Goal: Task Accomplishment & Management: Complete application form

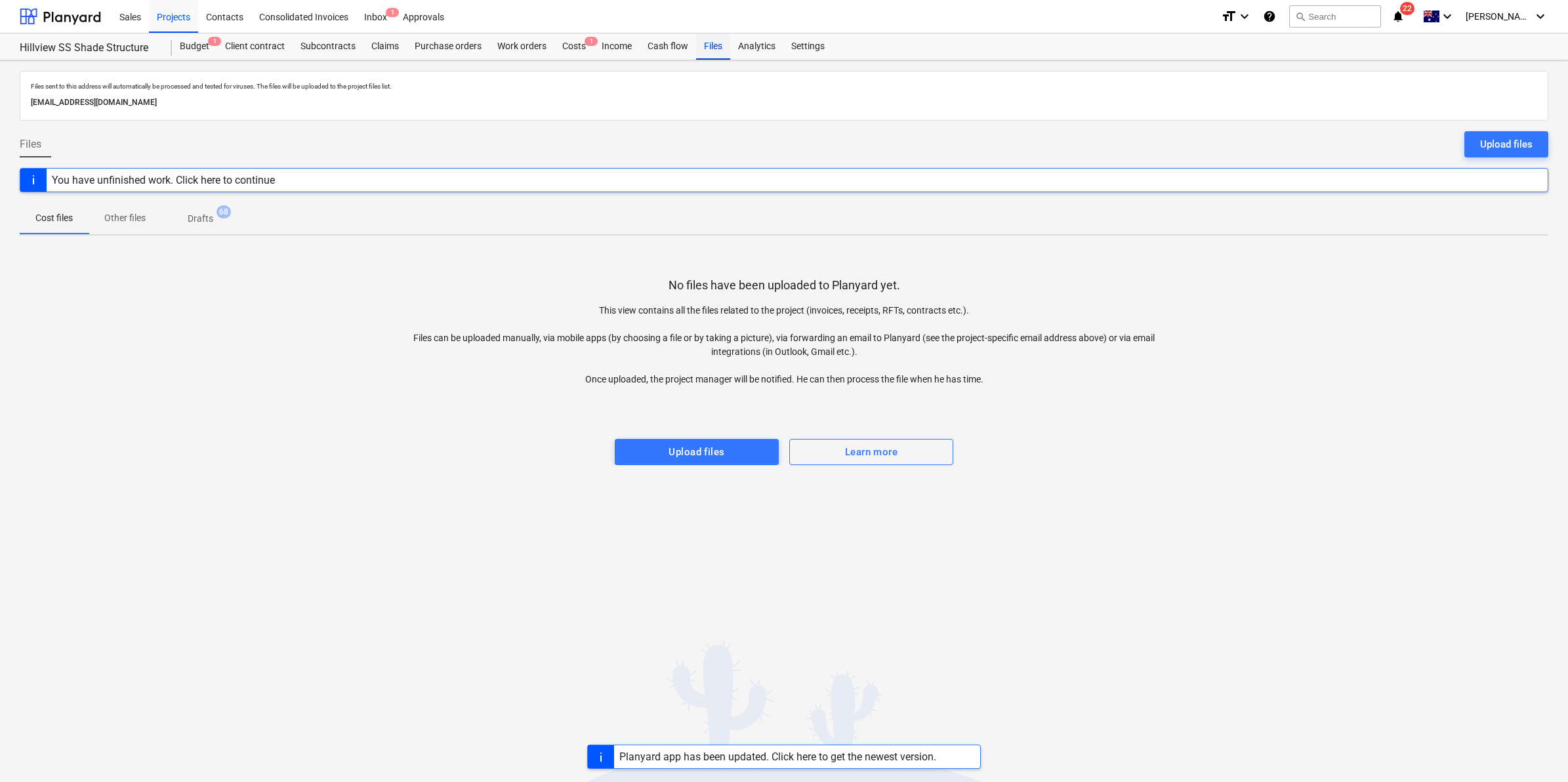
click at [712, 40] on div "Files" at bounding box center [713, 47] width 35 height 26
click at [168, 11] on div "Projects" at bounding box center [173, 16] width 49 height 34
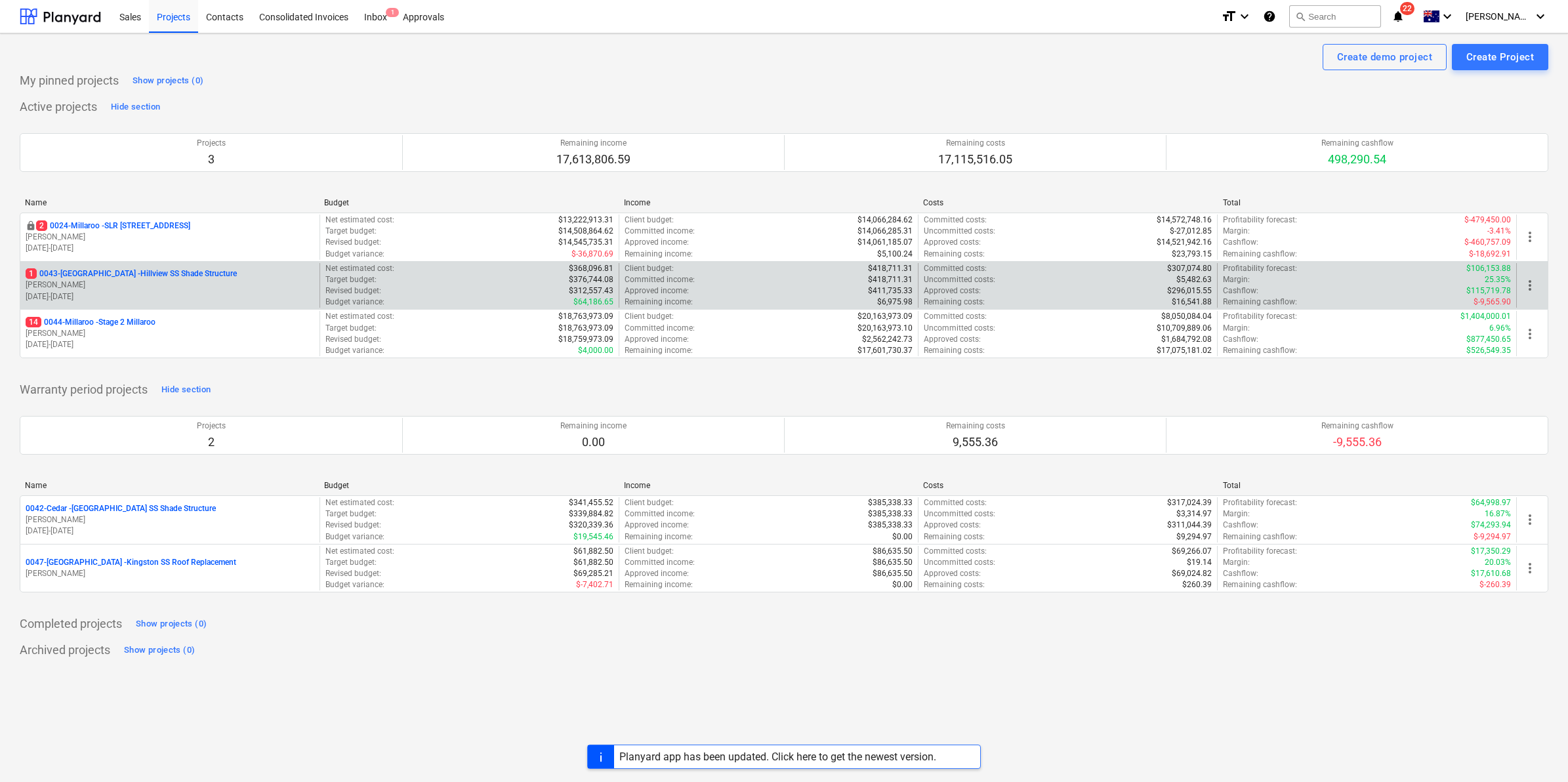
click at [107, 304] on div "1 0043-[GEOGRAPHIC_DATA] - [GEOGRAPHIC_DATA] [GEOGRAPHIC_DATA] Shade Structure …" at bounding box center [170, 285] width 299 height 45
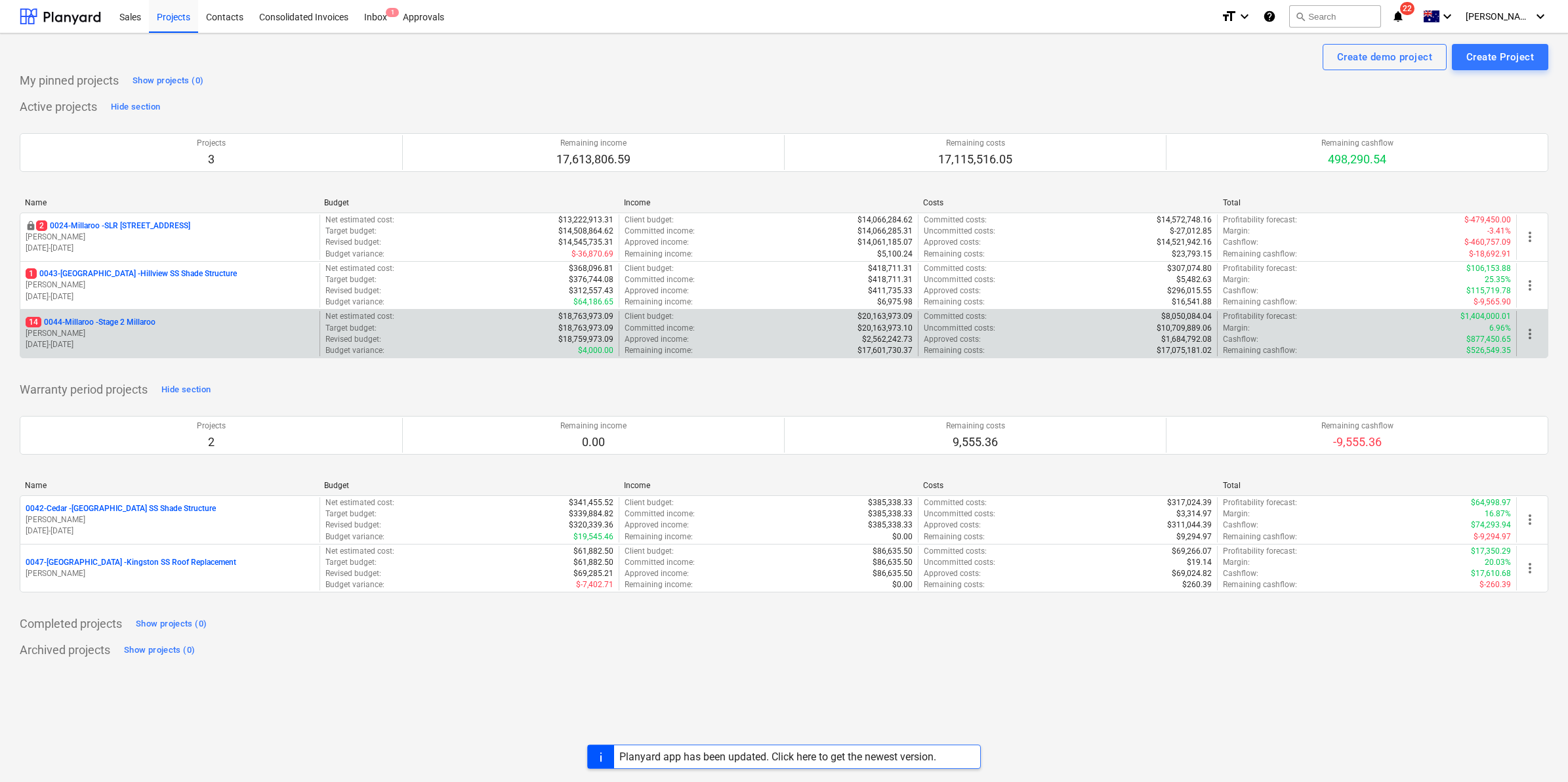
click at [90, 320] on p "14 0044-Millaroo - Stage 2 Millaroo" at bounding box center [90, 323] width 130 height 12
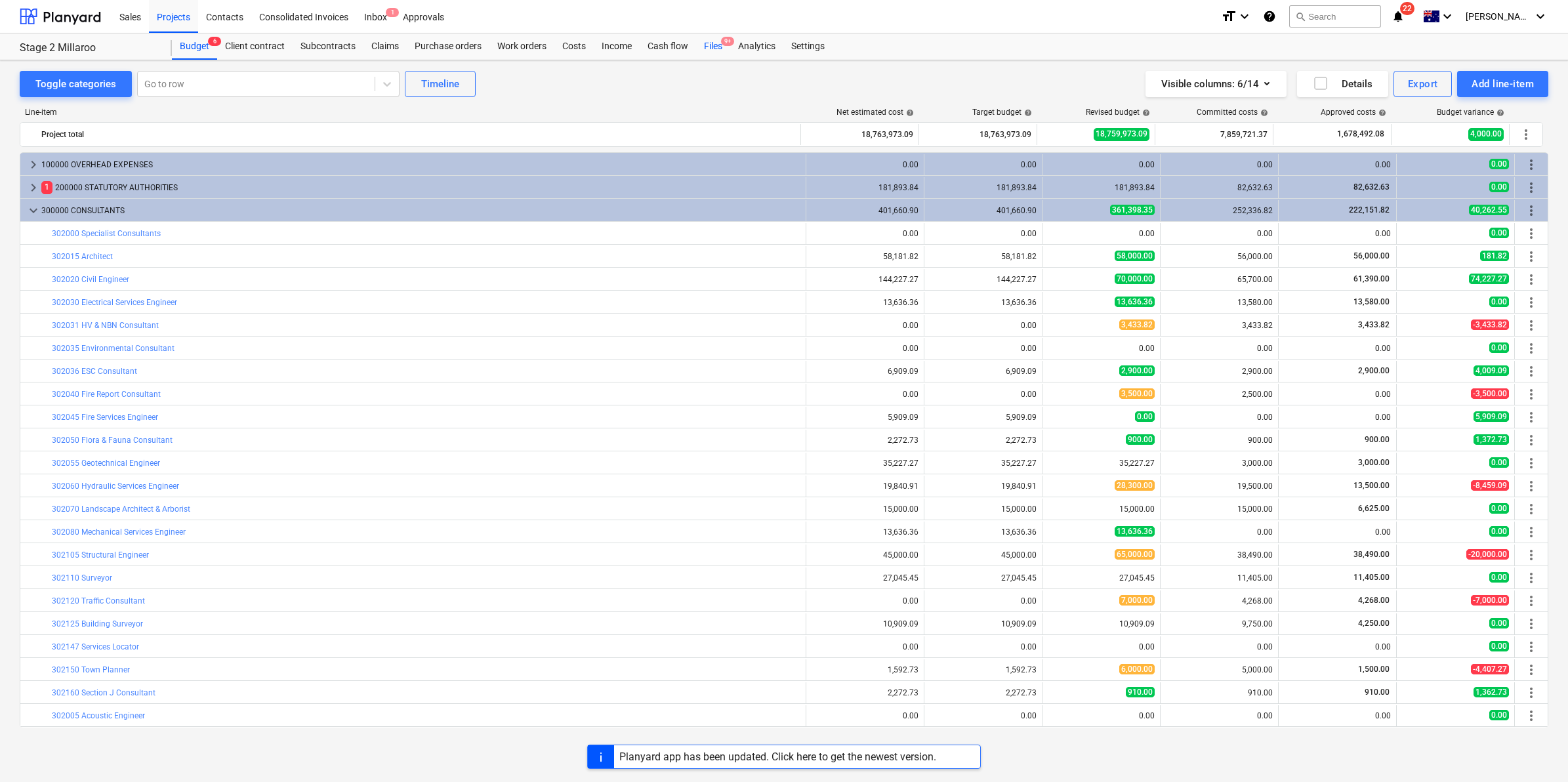
click at [711, 47] on div "Files 9+" at bounding box center [713, 47] width 35 height 26
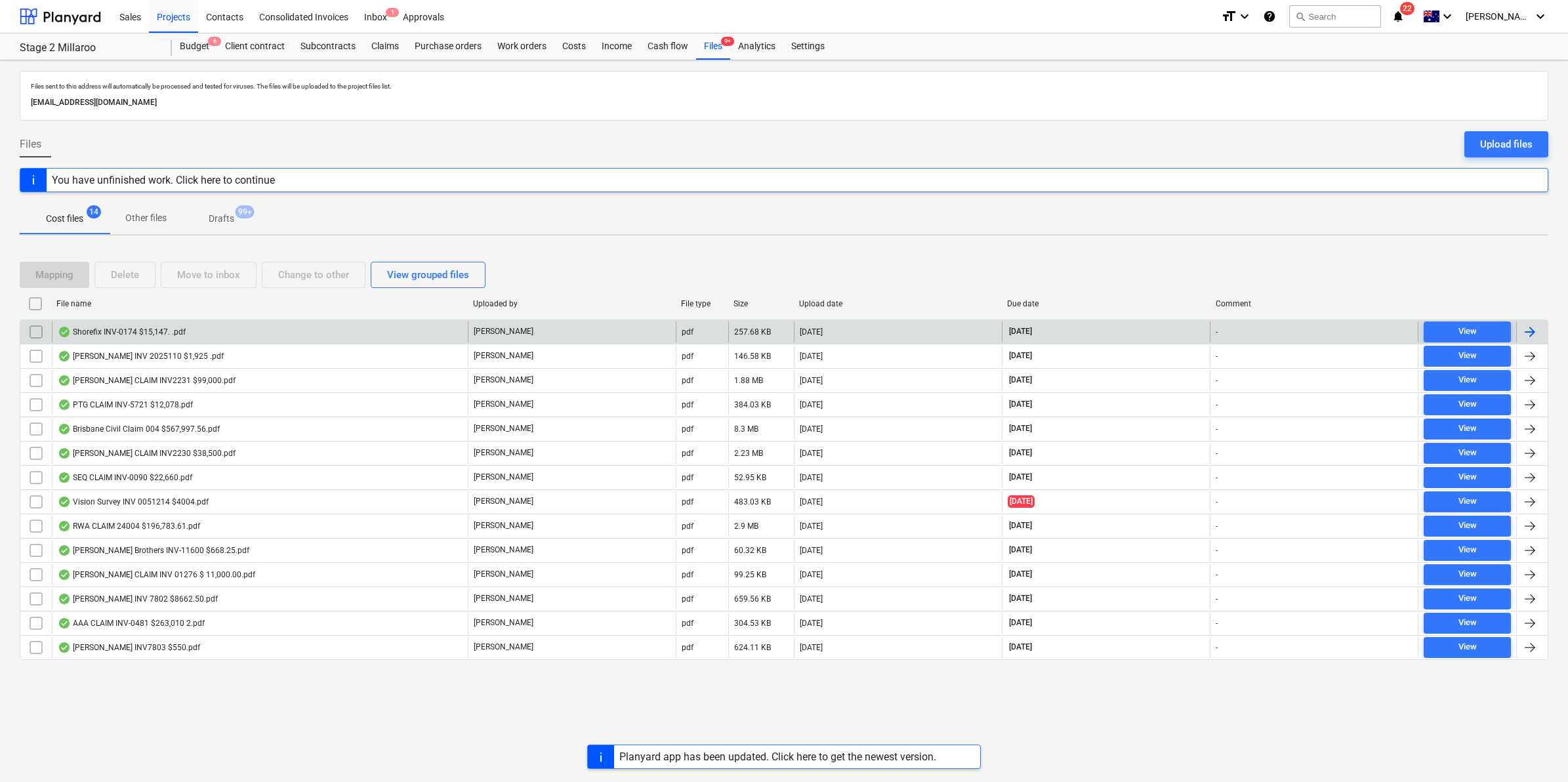
click at [172, 334] on div "Shorefix INV-0174 $15,147. .pdf" at bounding box center [122, 332] width 128 height 11
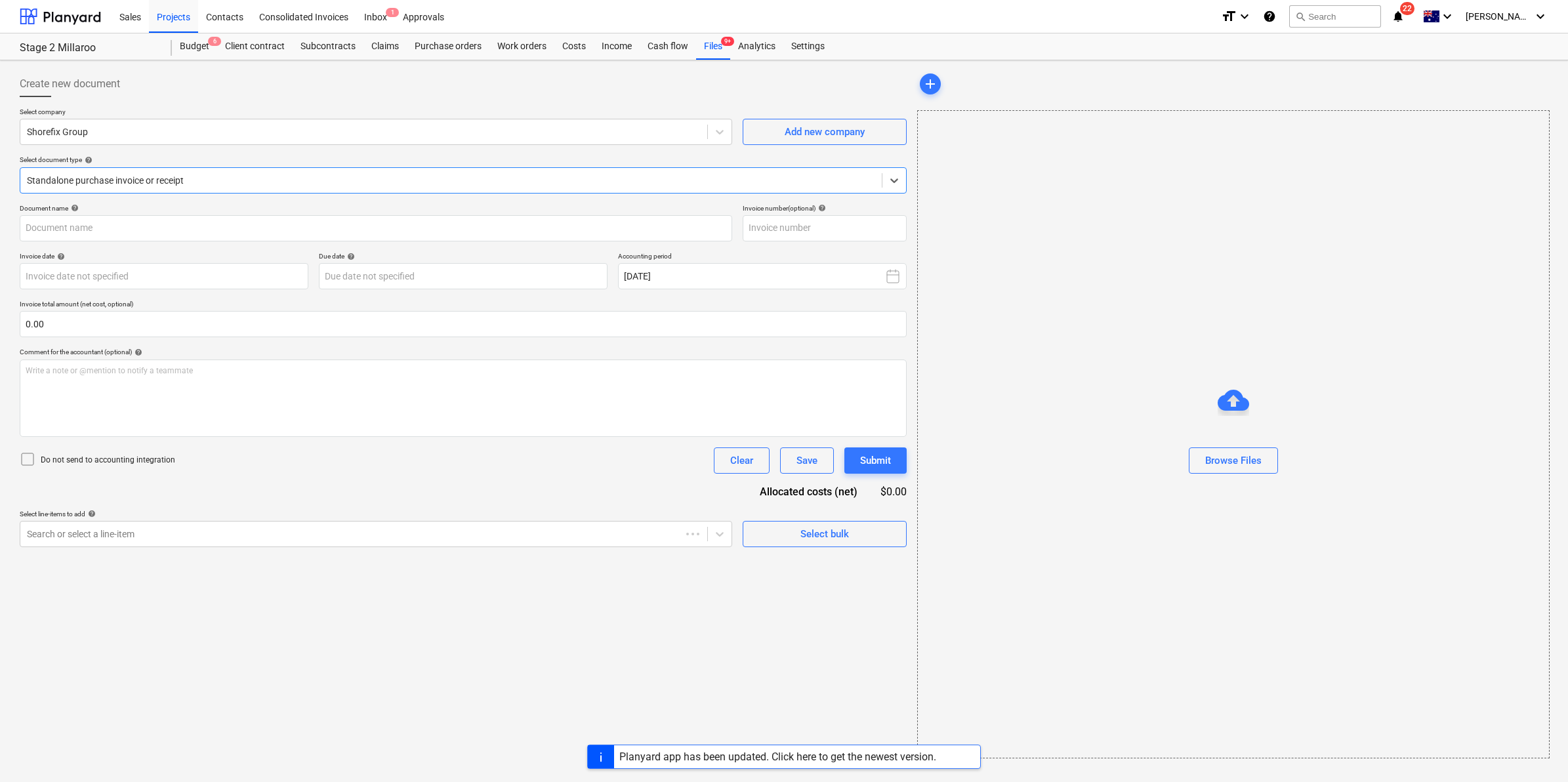
type input "INV-0174"
type input "[DATE]"
click at [539, 169] on div "Standalone purchase invoice or receipt" at bounding box center [462, 181] width 884 height 26
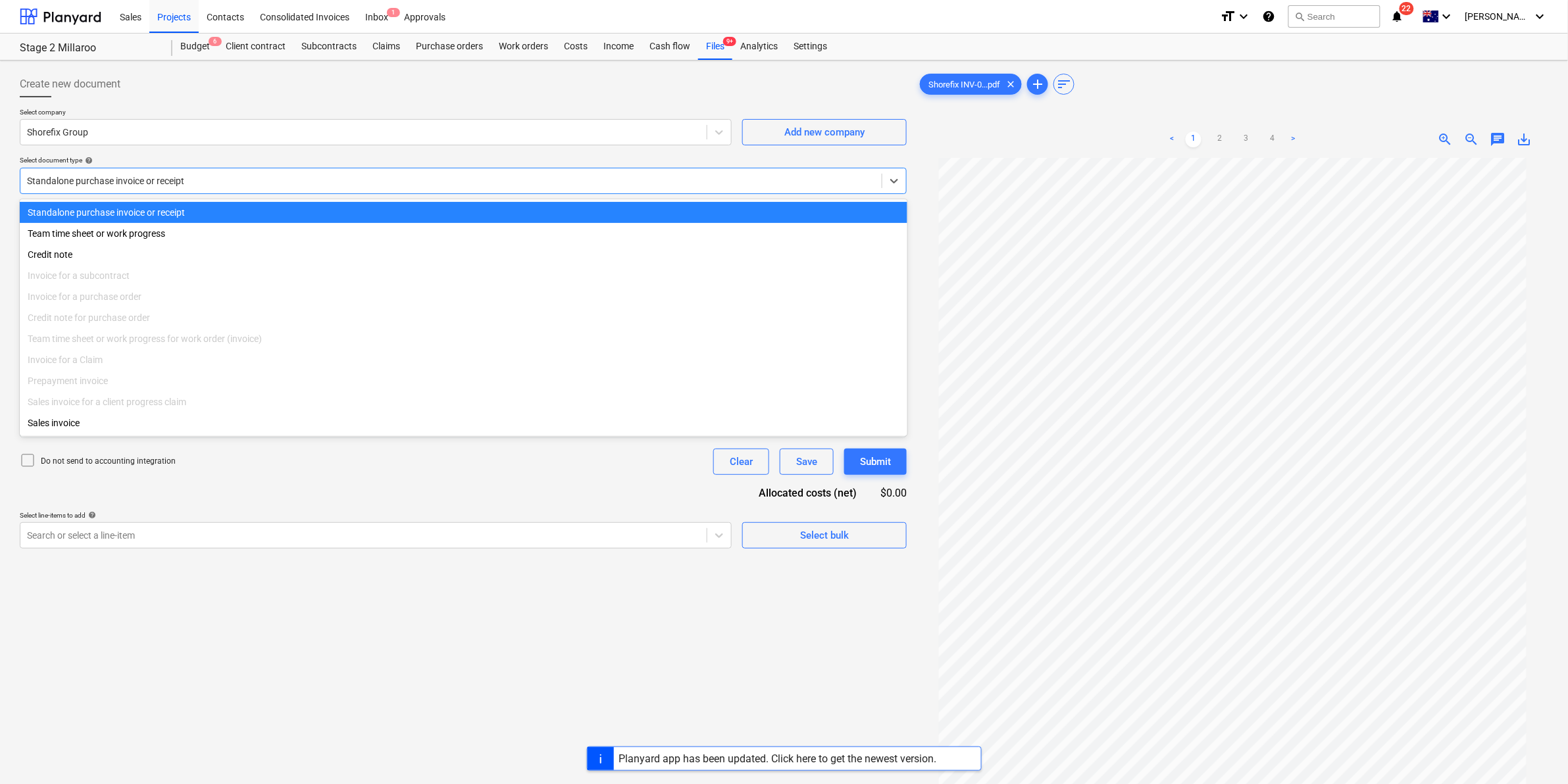
click at [300, 204] on div "Standalone purchase invoice or receipt" at bounding box center [463, 212] width 887 height 21
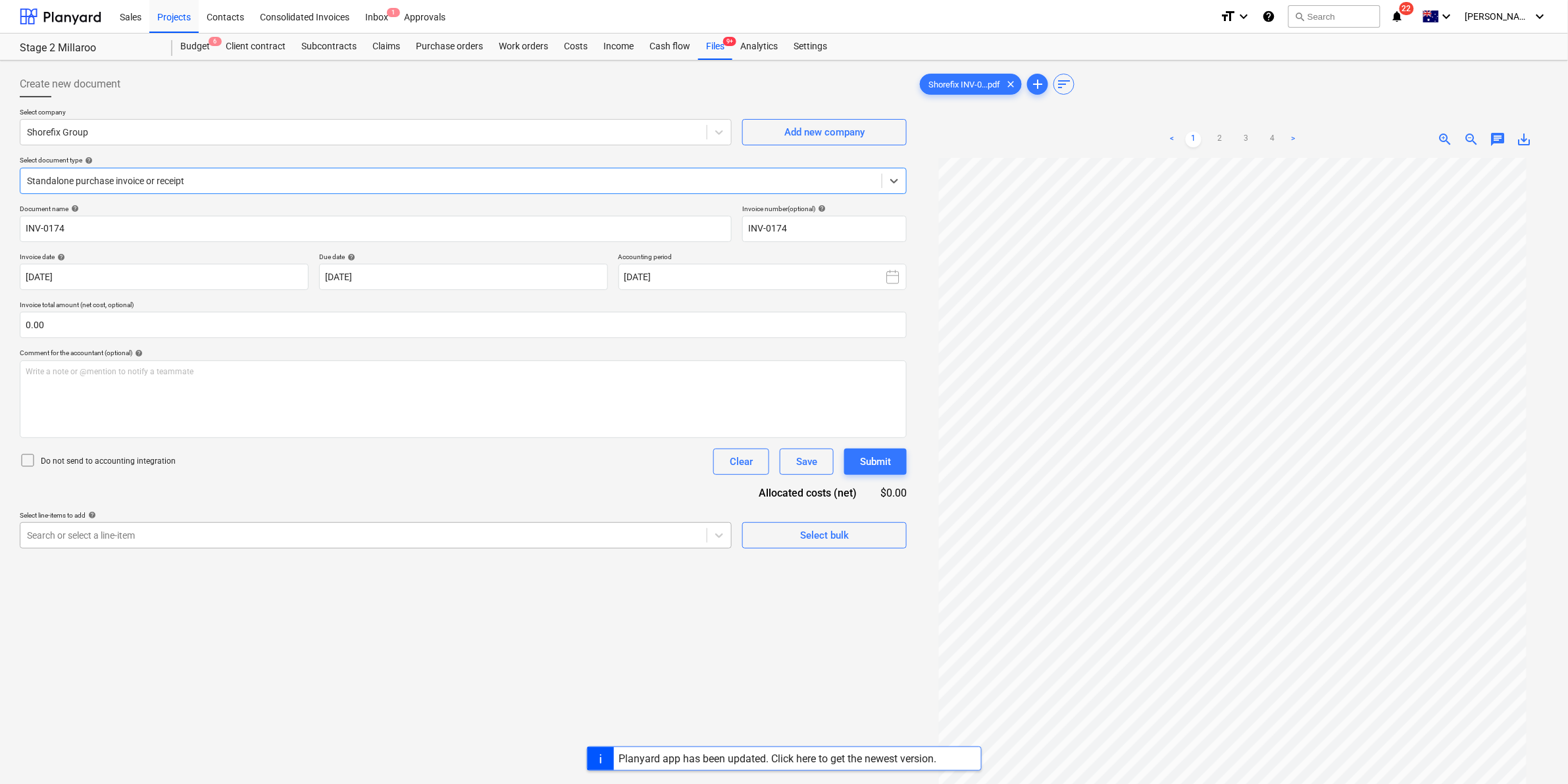
click at [89, 544] on div "Search or select a line-item" at bounding box center [363, 535] width 686 height 18
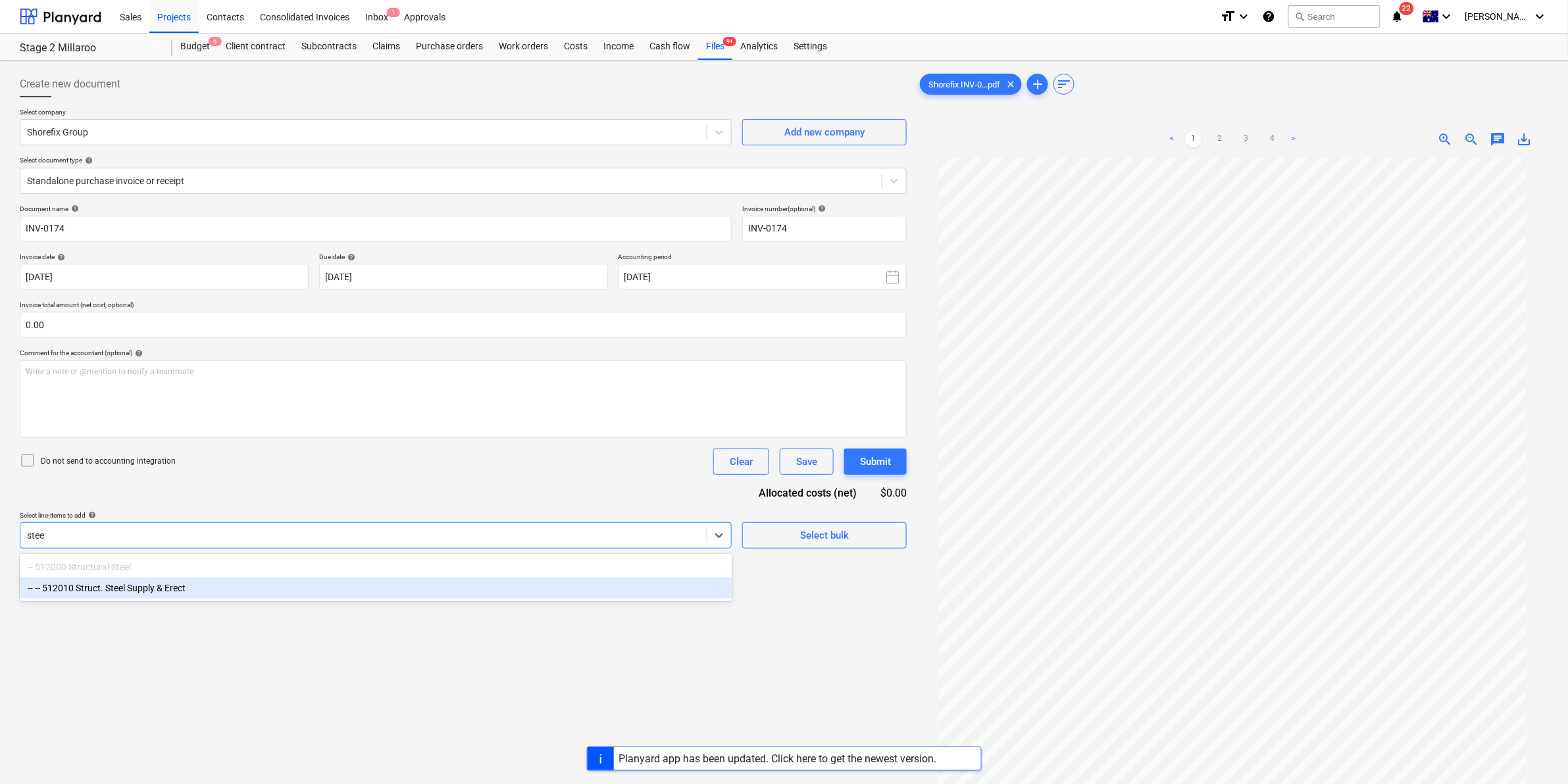
type input "stee"
click at [247, 501] on div "Document name help INV-0174 Invoice number (optional) help INV-0174 Invoice dat…" at bounding box center [463, 376] width 887 height 344
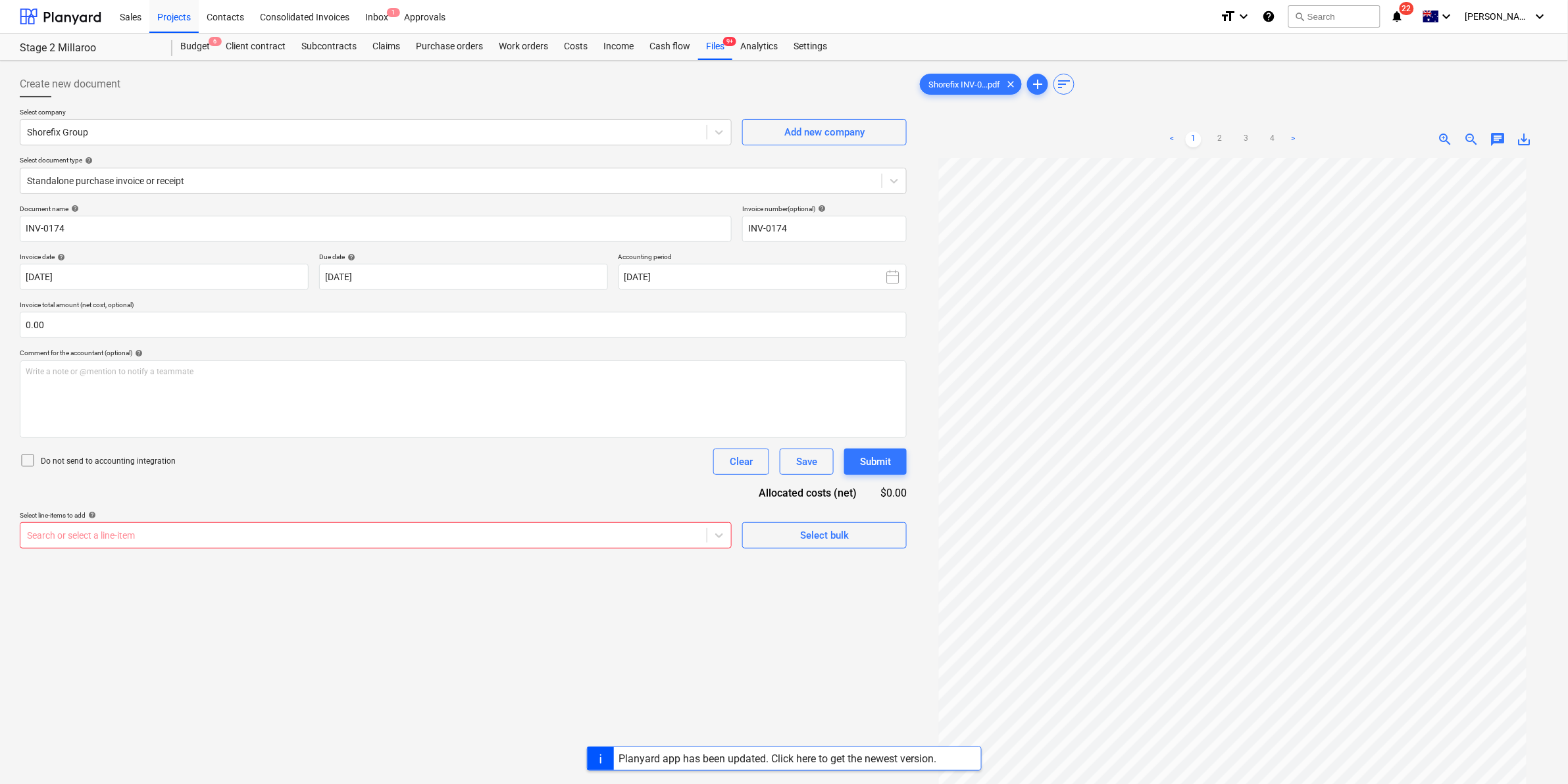
click at [165, 539] on div at bounding box center [363, 535] width 673 height 13
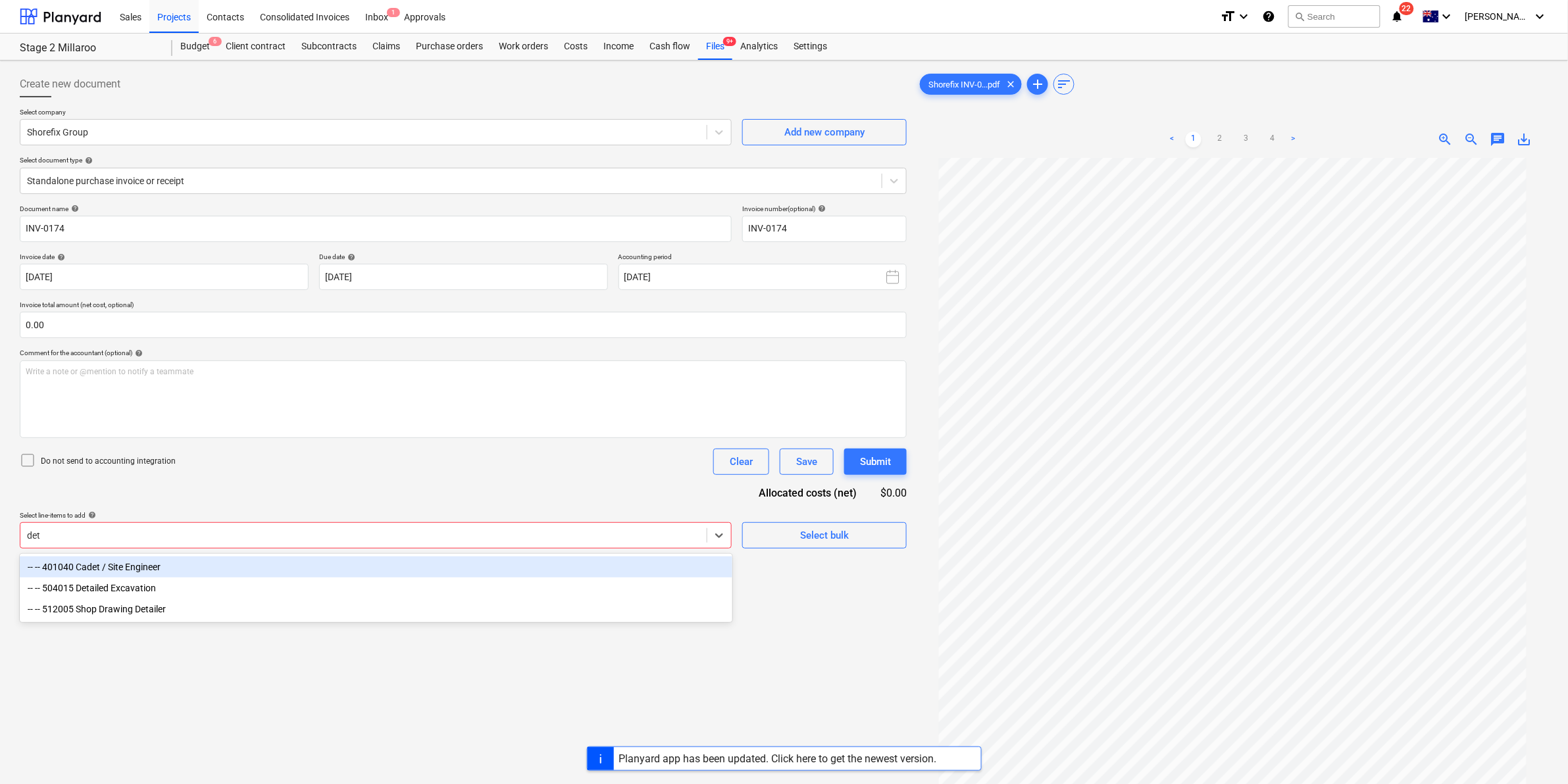
type input "deta"
click at [169, 567] on div "-- -- 504015 Detailed Excavation" at bounding box center [376, 567] width 713 height 21
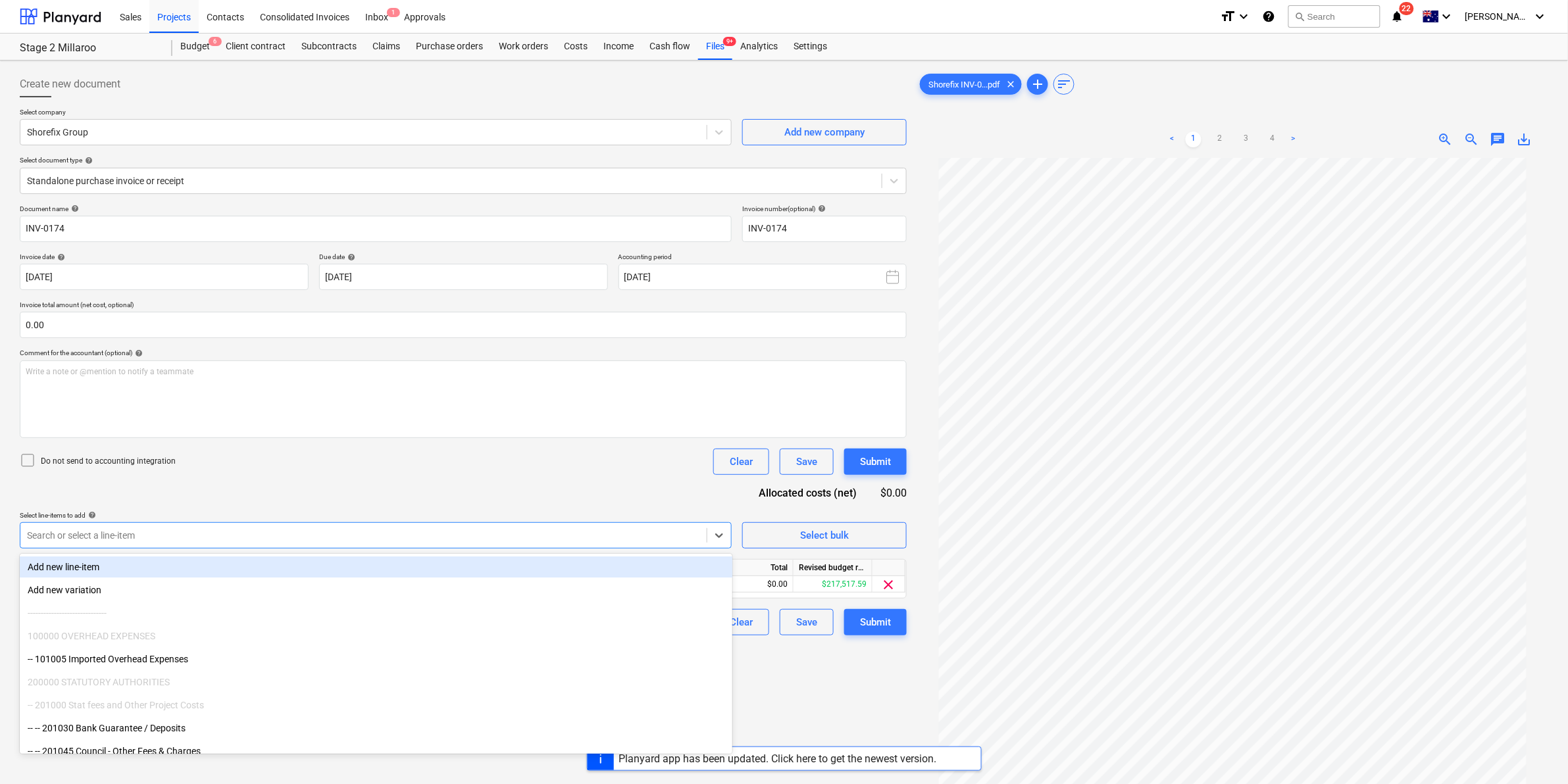
click at [592, 498] on div "Document name help INV-0174 Invoice number (optional) help INV-0174 Invoice dat…" at bounding box center [463, 419] width 887 height 431
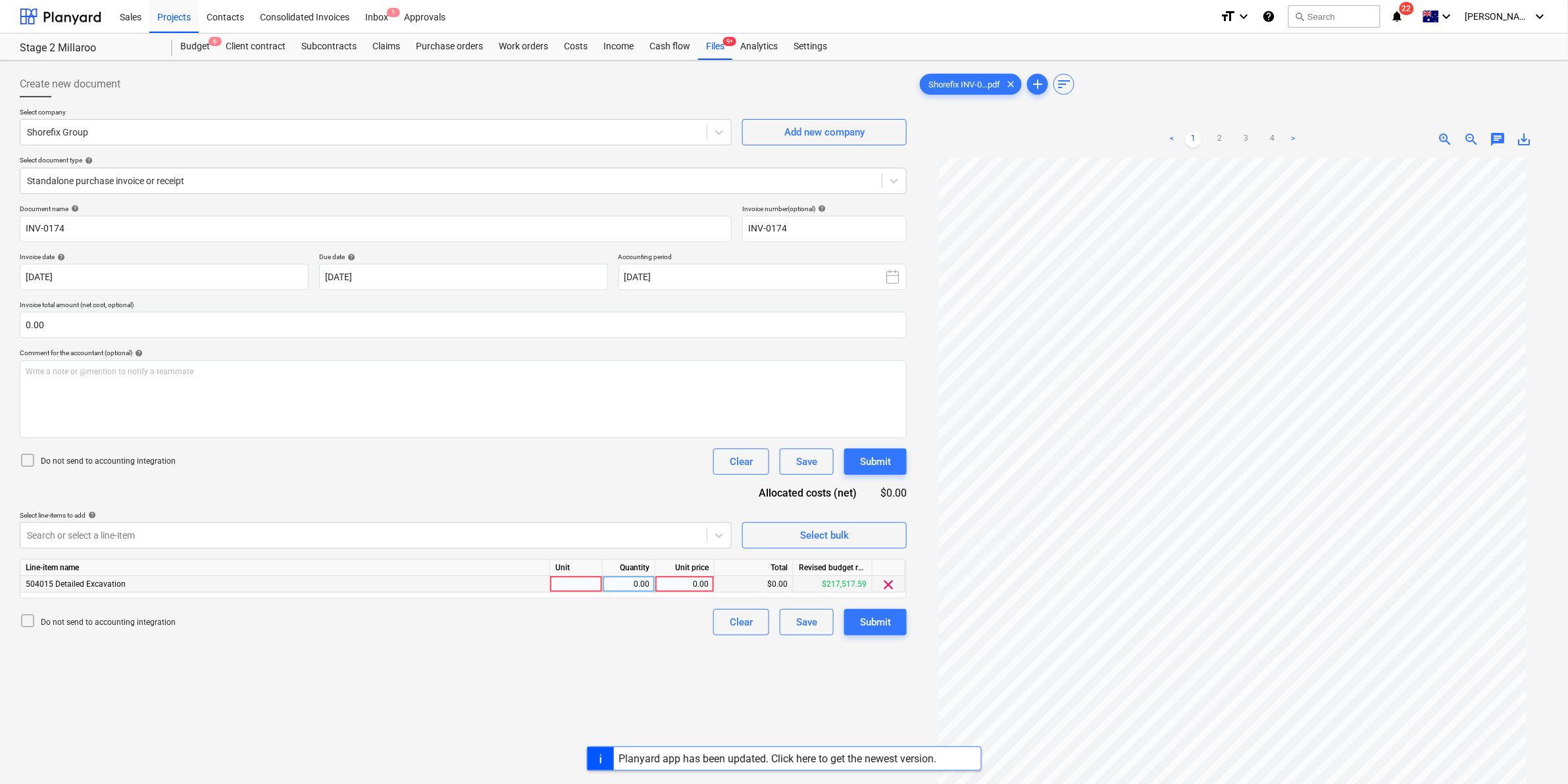
click at [566, 581] on div at bounding box center [577, 584] width 53 height 16
type input "item"
click at [683, 581] on div "0.00" at bounding box center [685, 584] width 48 height 16
type input "13770"
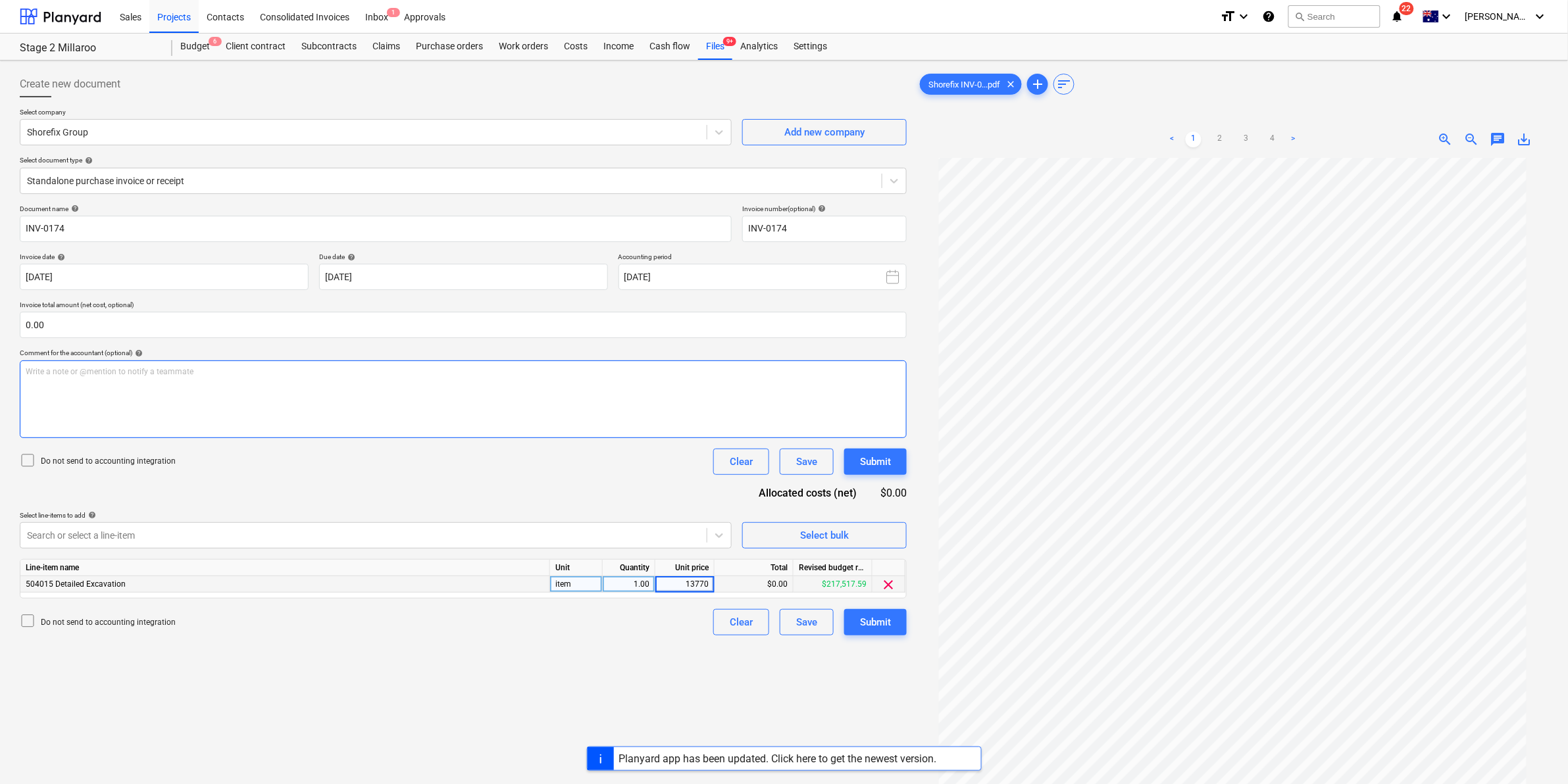
click at [203, 371] on p "Write a note or @mention to notify a teammate [PERSON_NAME]" at bounding box center [463, 372] width 875 height 12
type input "Check"
drag, startPoint x: 564, startPoint y: 638, endPoint x: 620, endPoint y: 628, distance: 56.9
click at [566, 636] on div "Create new document Select company Shorefix Group Add new company Select docume…" at bounding box center [463, 488] width 897 height 844
click at [426, 370] on p "Write a note or @mention to notify a teammate [PERSON_NAME]" at bounding box center [463, 372] width 875 height 12
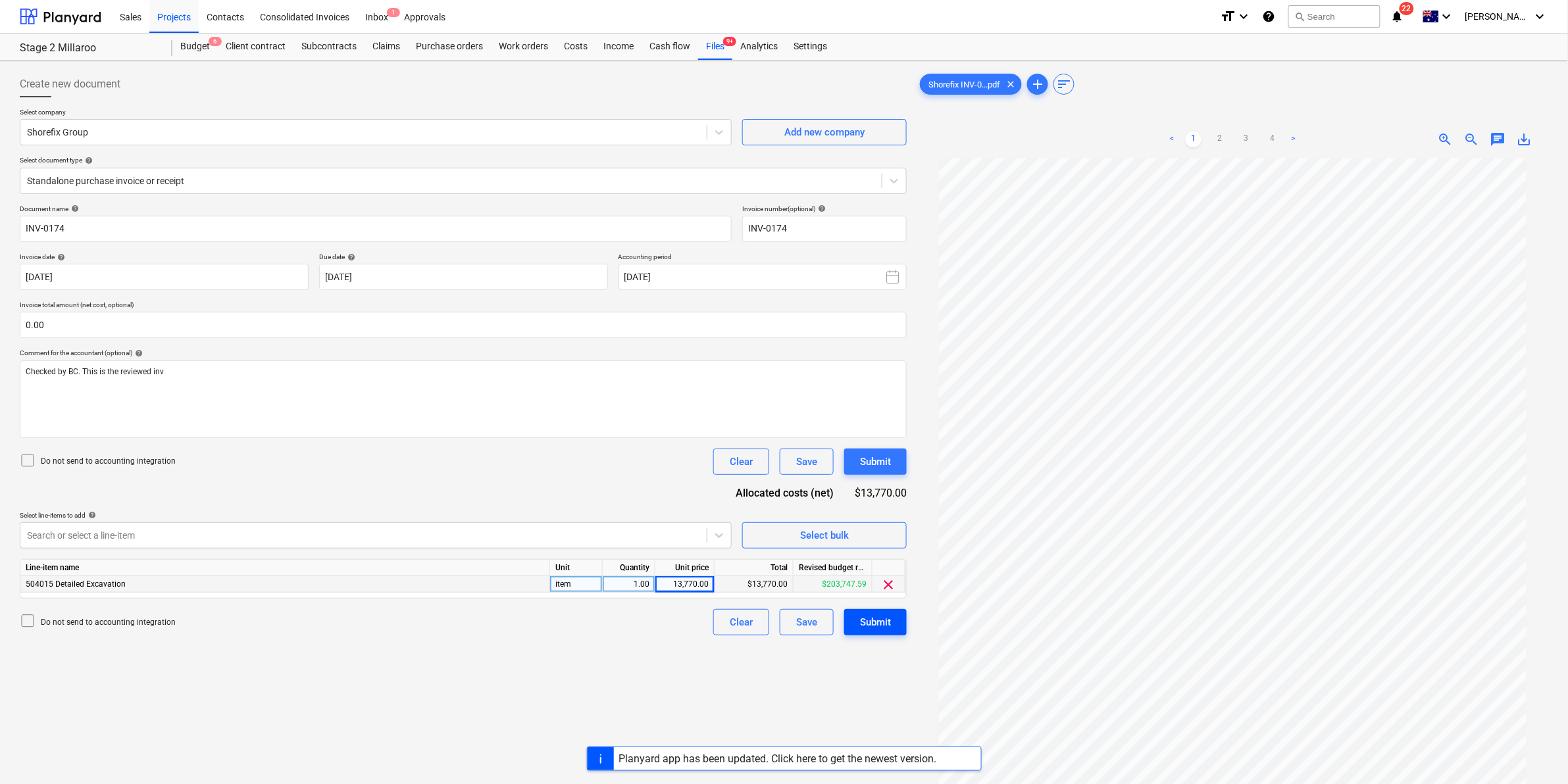
click at [869, 628] on div "Submit" at bounding box center [876, 622] width 31 height 17
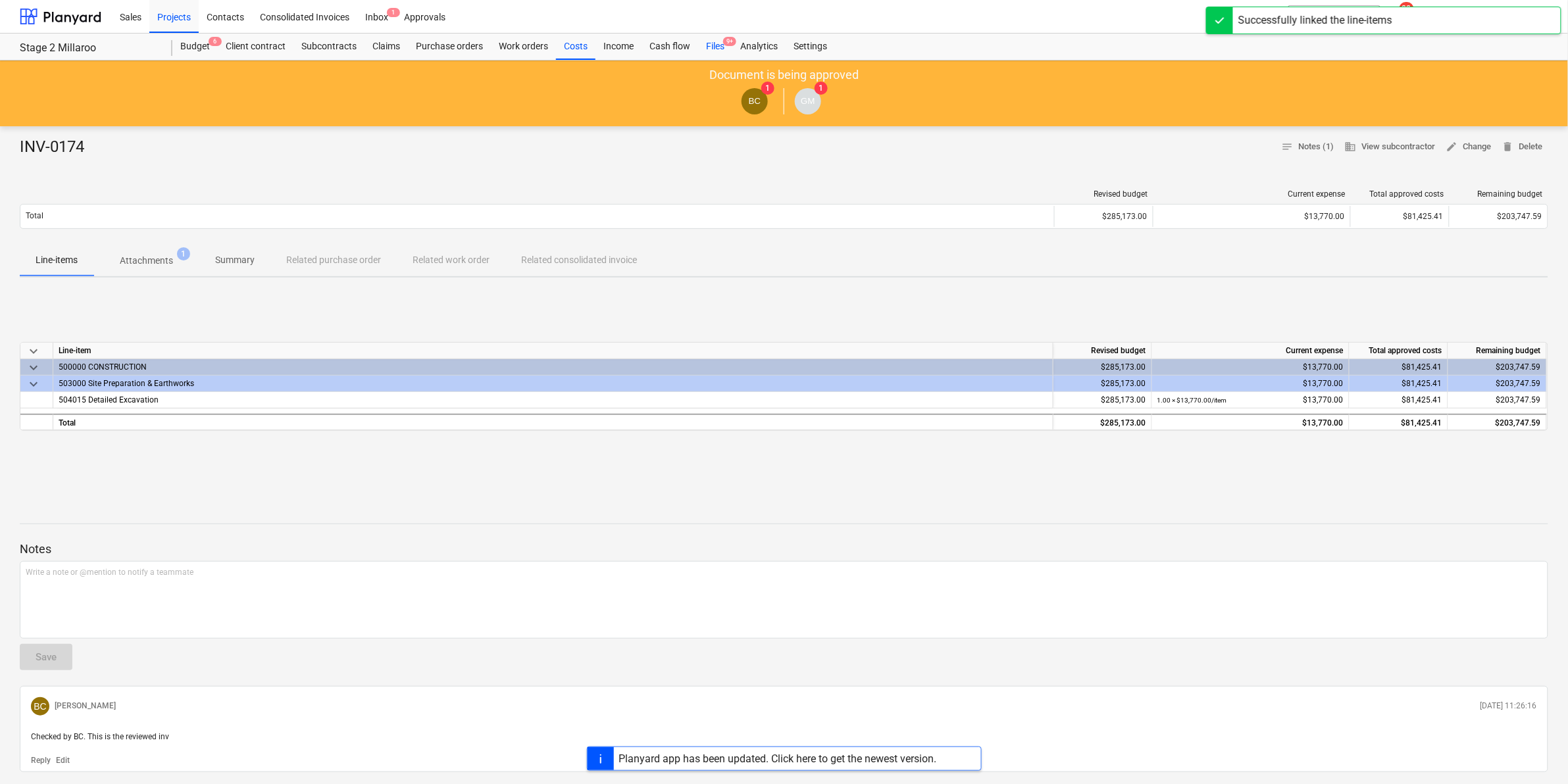
click at [723, 41] on span "9+" at bounding box center [730, 41] width 13 height 9
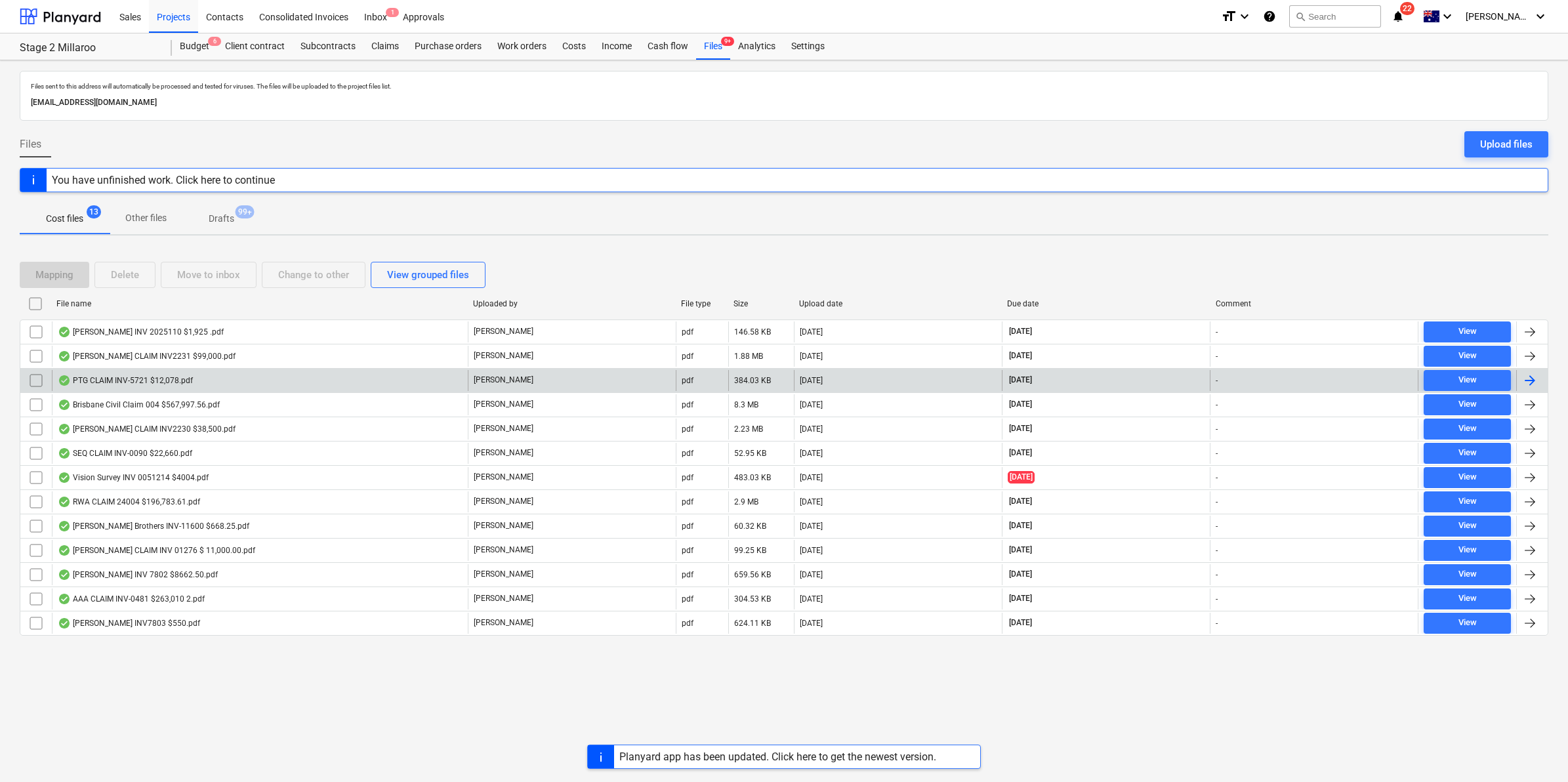
click at [155, 377] on div "PTG CLAIM INV-5721 $12,078.pdf" at bounding box center [125, 380] width 135 height 11
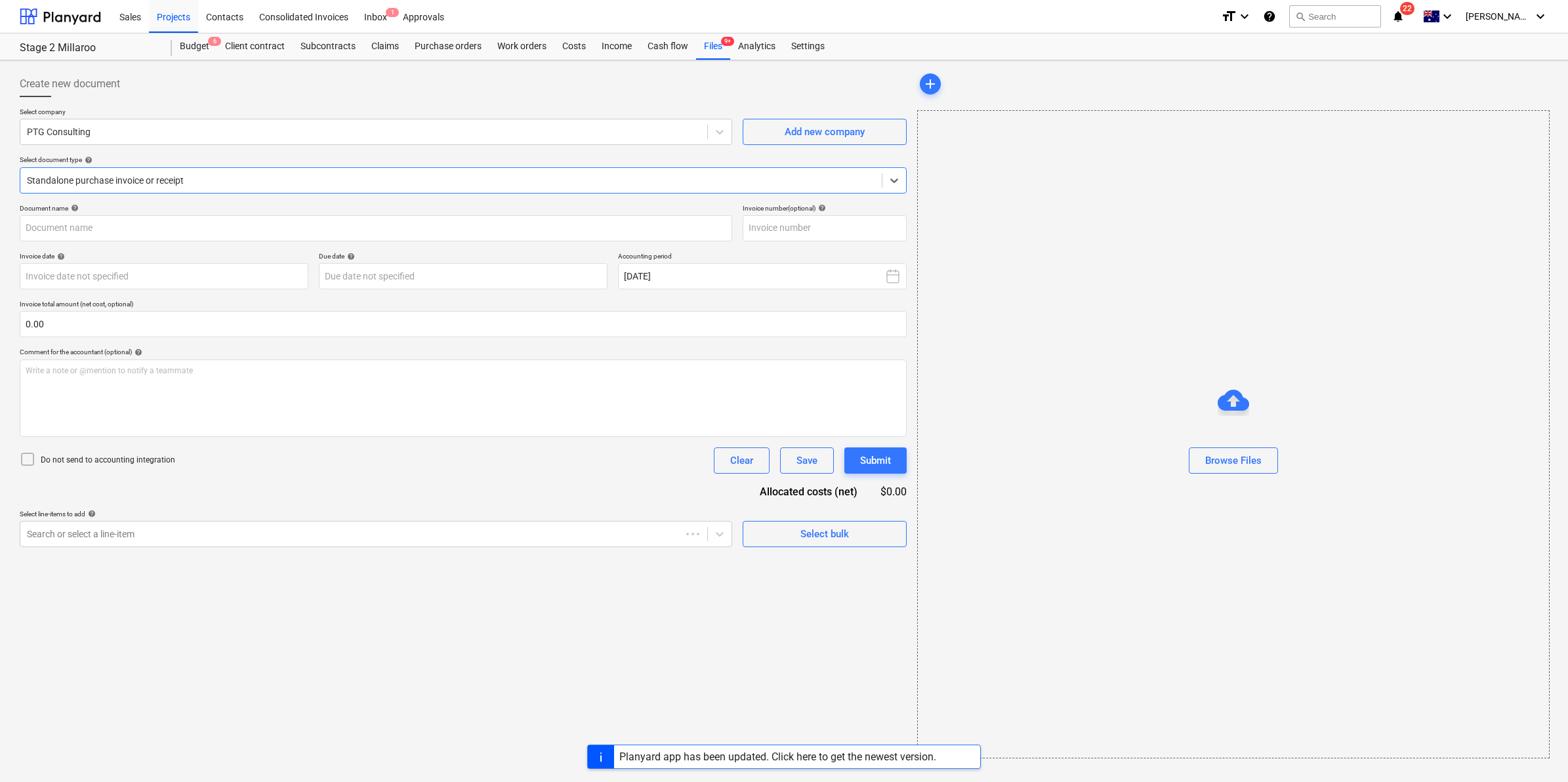
type input "715994"
type input "[DATE]"
click at [688, 752] on div "Planyard app has been updated. Click here to get the newest version." at bounding box center [776, 756] width 317 height 12
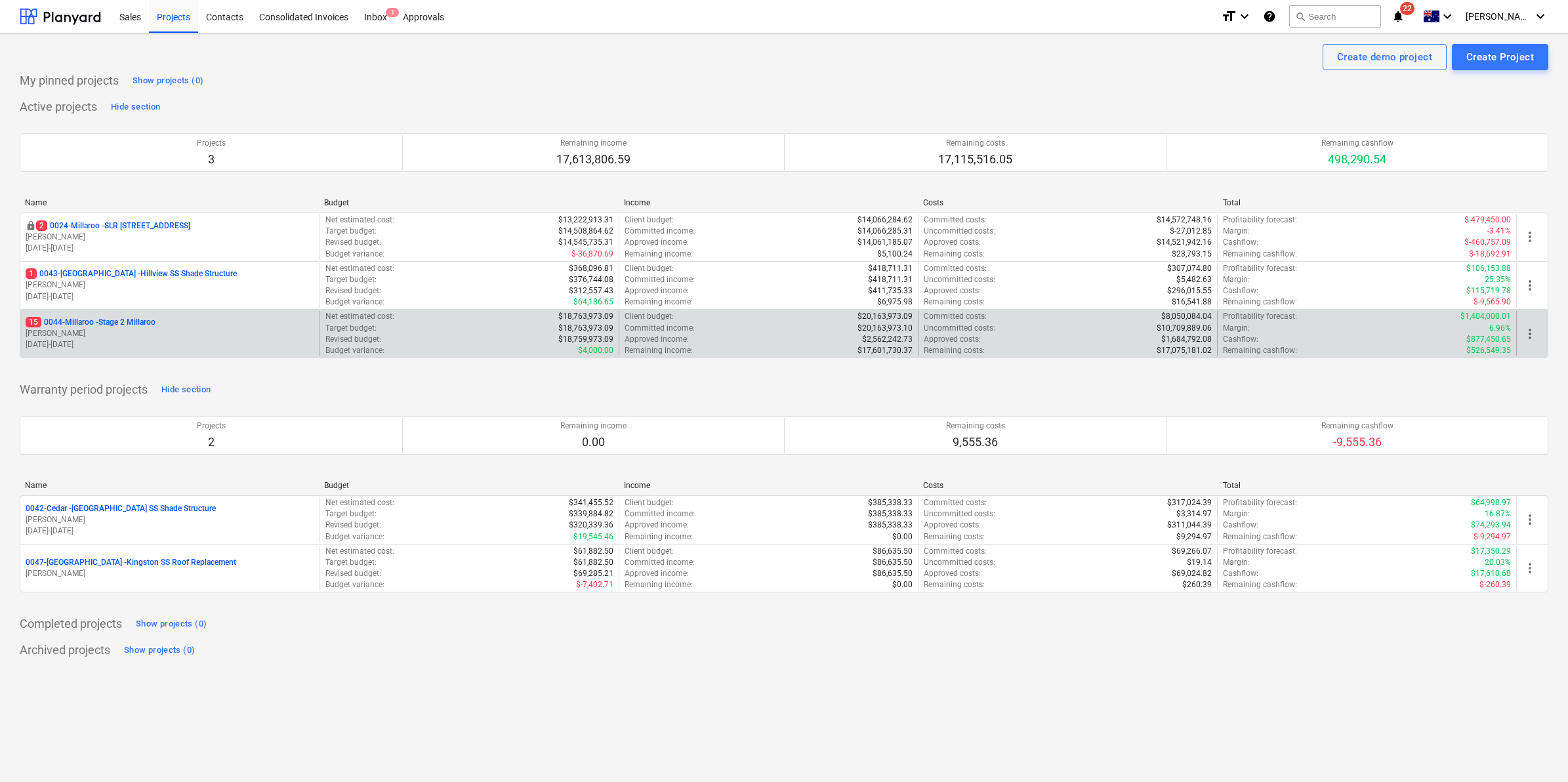
click at [117, 319] on p "15 0044-Millaroo - Stage 2 Millaroo" at bounding box center [90, 323] width 130 height 12
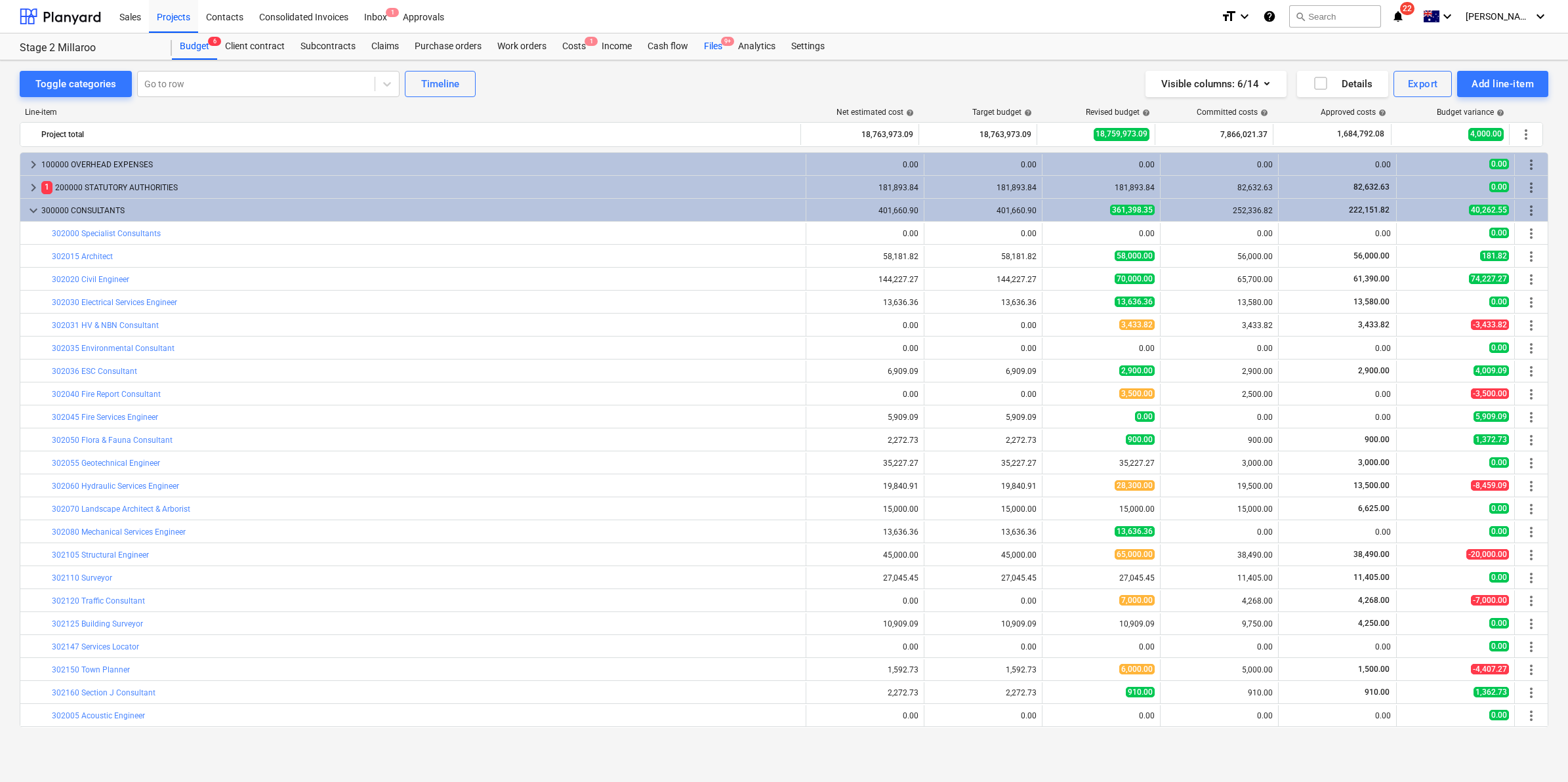
click at [710, 51] on div "Files 9+" at bounding box center [713, 47] width 35 height 26
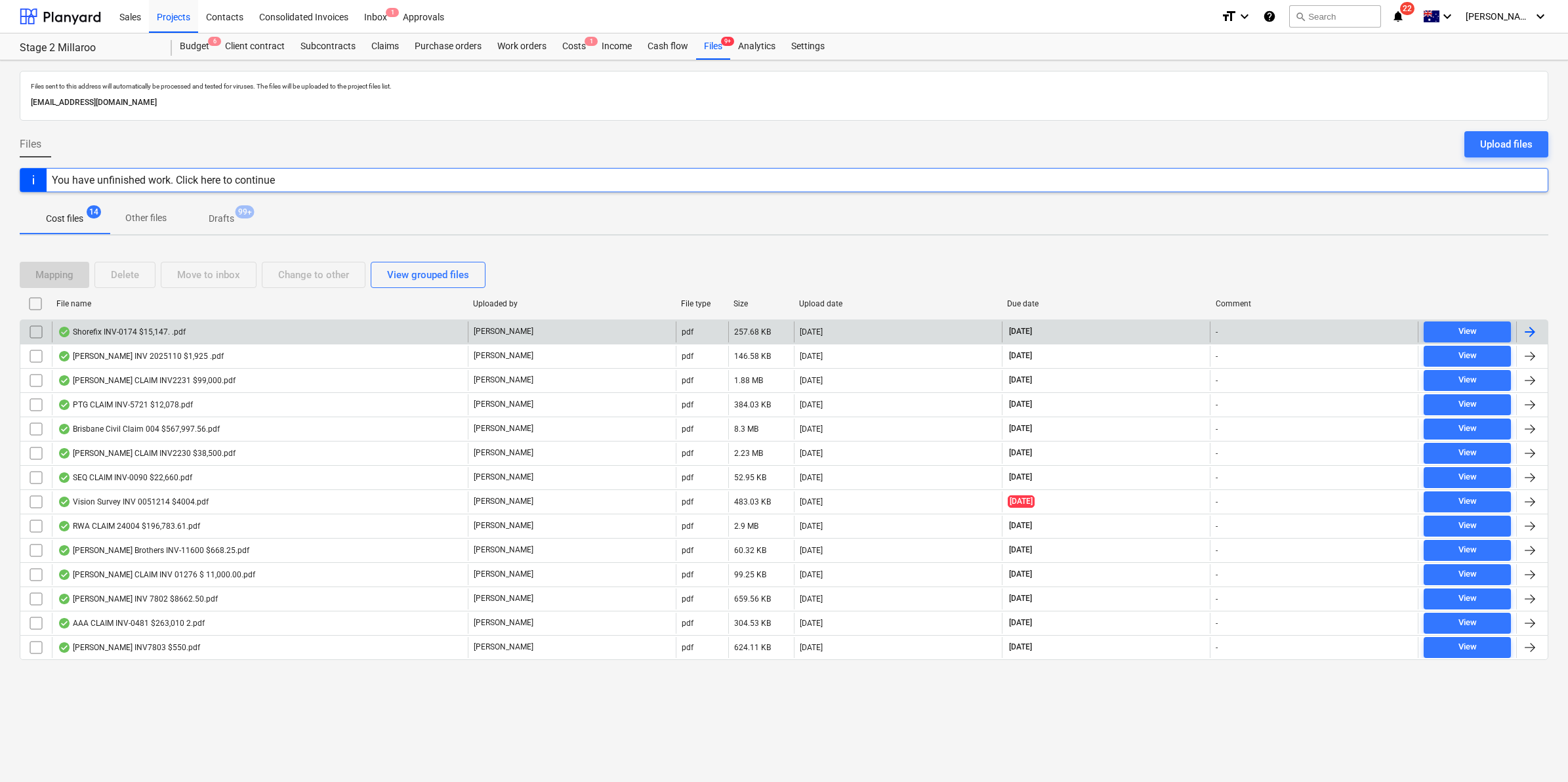
click at [197, 322] on div "Shorefix INV-0174 $15,147. .pdf" at bounding box center [260, 332] width 416 height 21
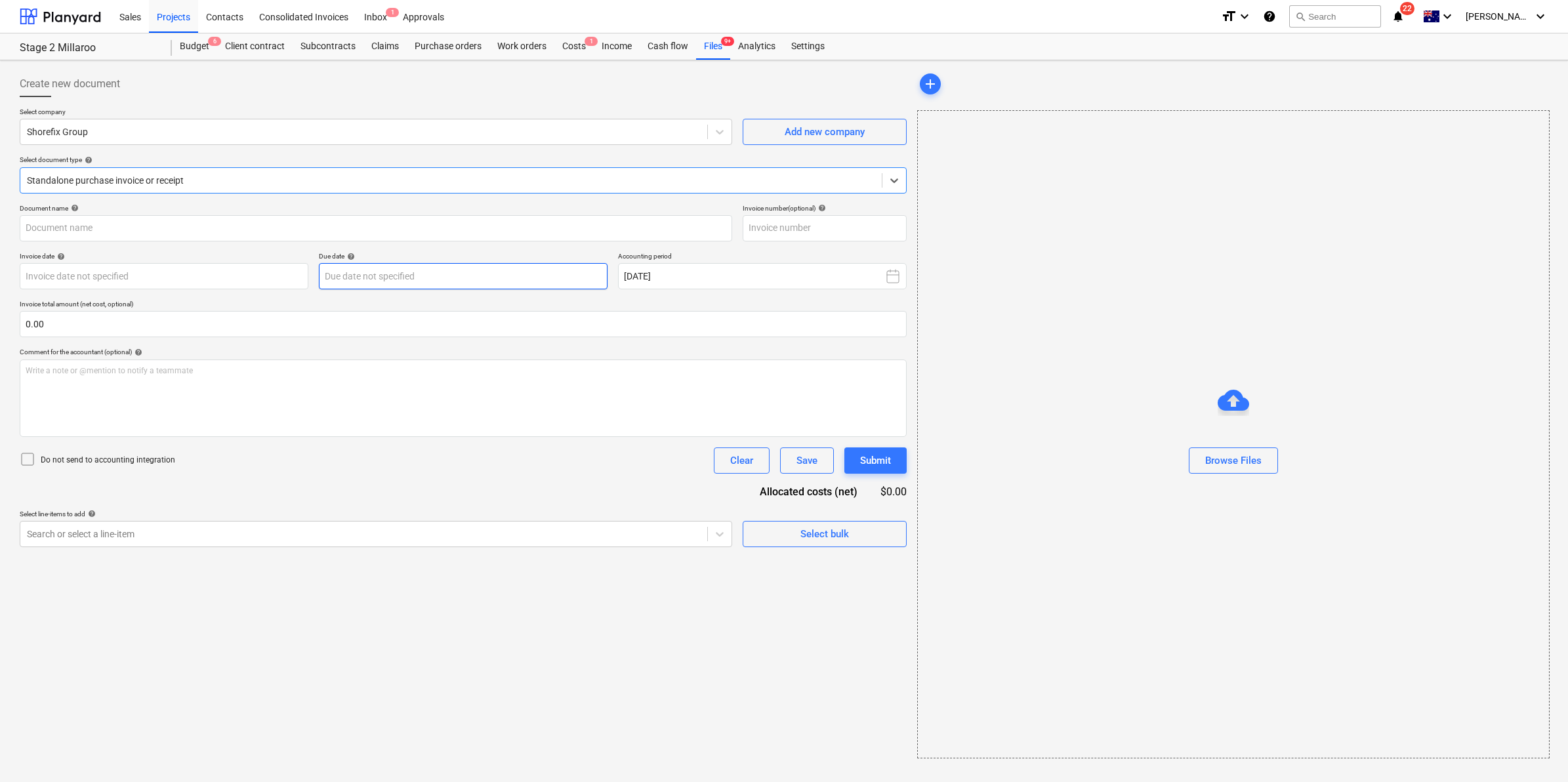
type input "INV-0174"
type input "[DATE]"
click at [703, 41] on div "Files 9+" at bounding box center [713, 47] width 35 height 26
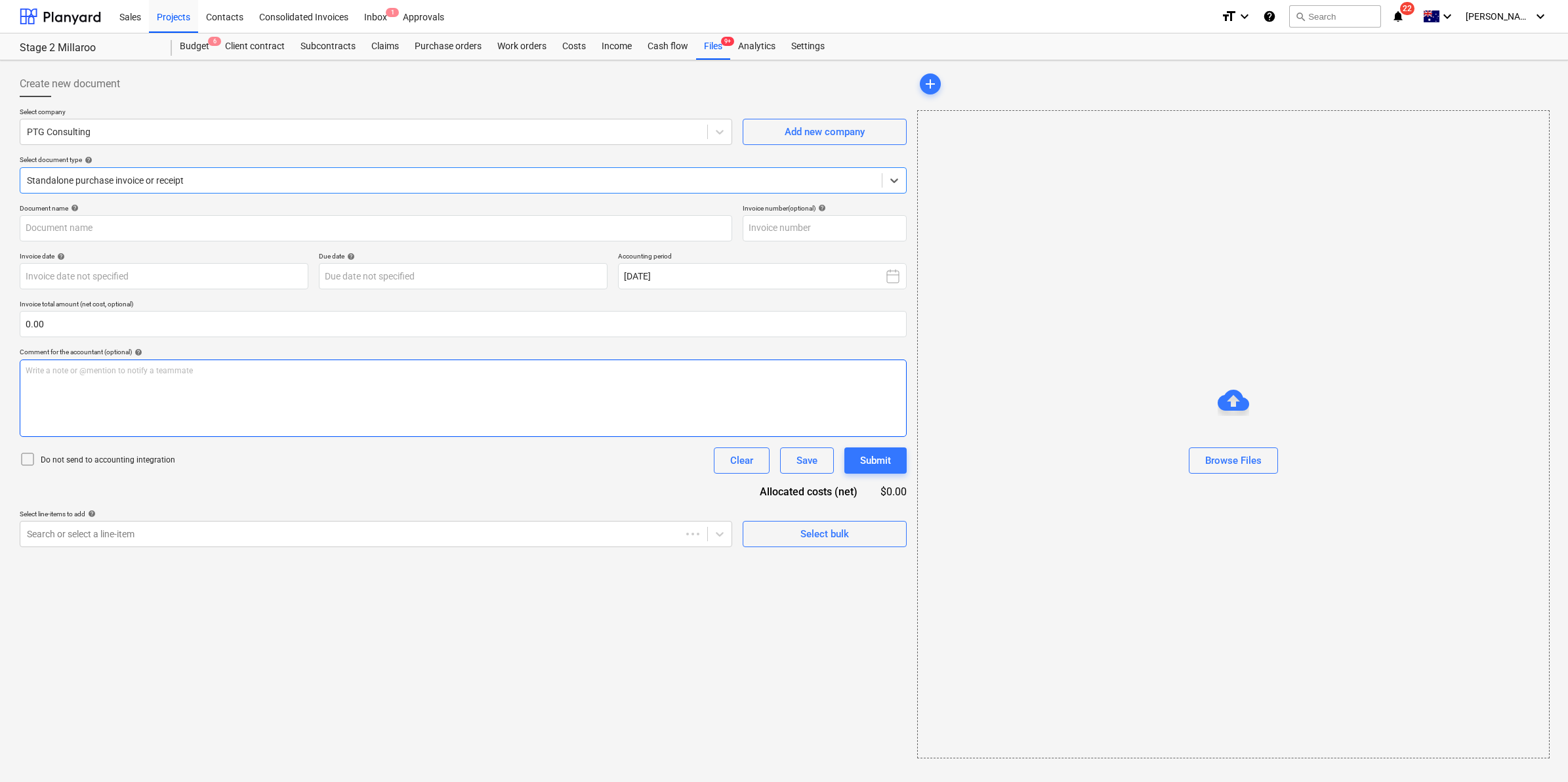
type input "715994"
type input "[DATE]"
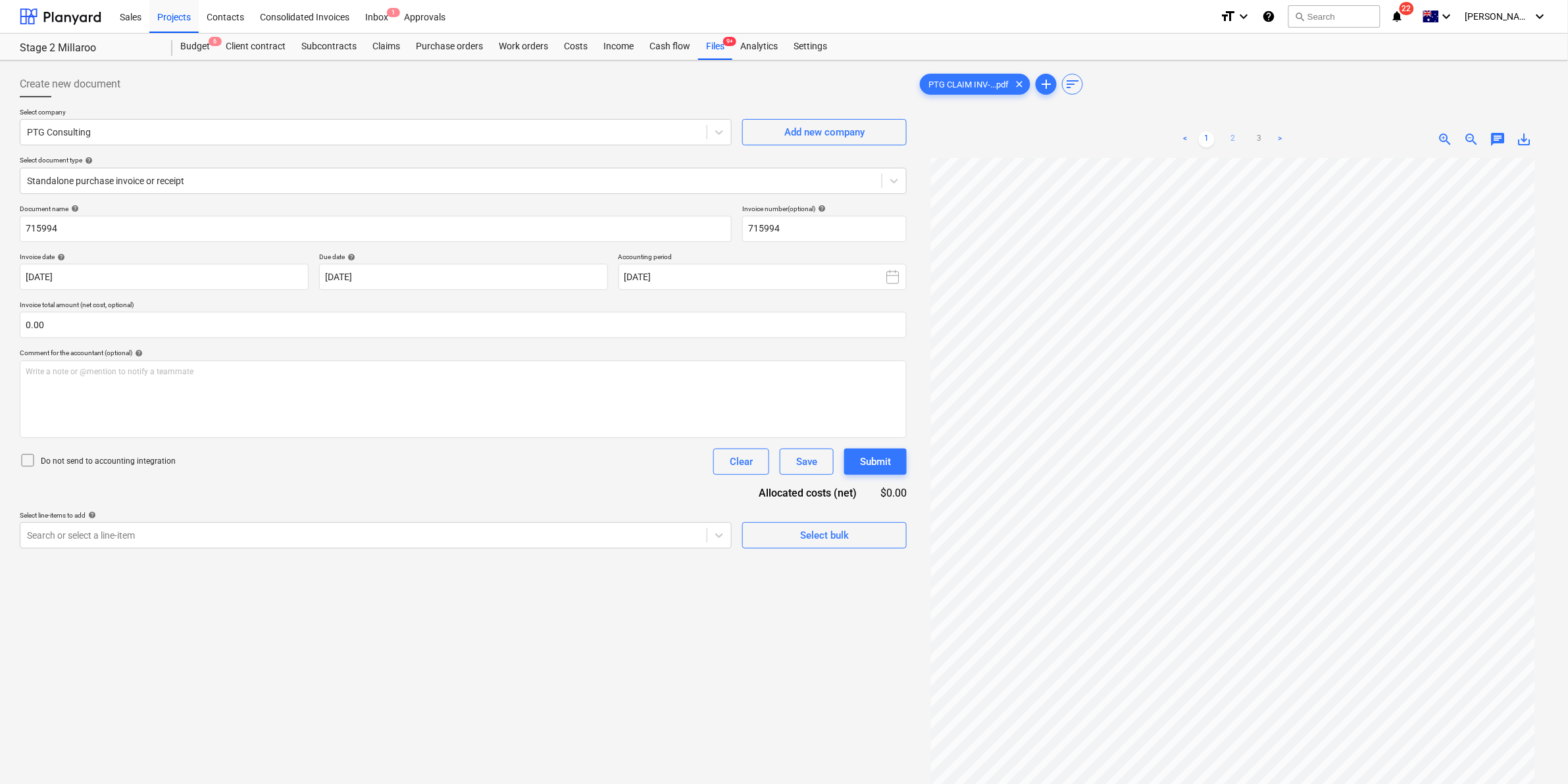
click at [1235, 135] on link "2" at bounding box center [1233, 139] width 16 height 16
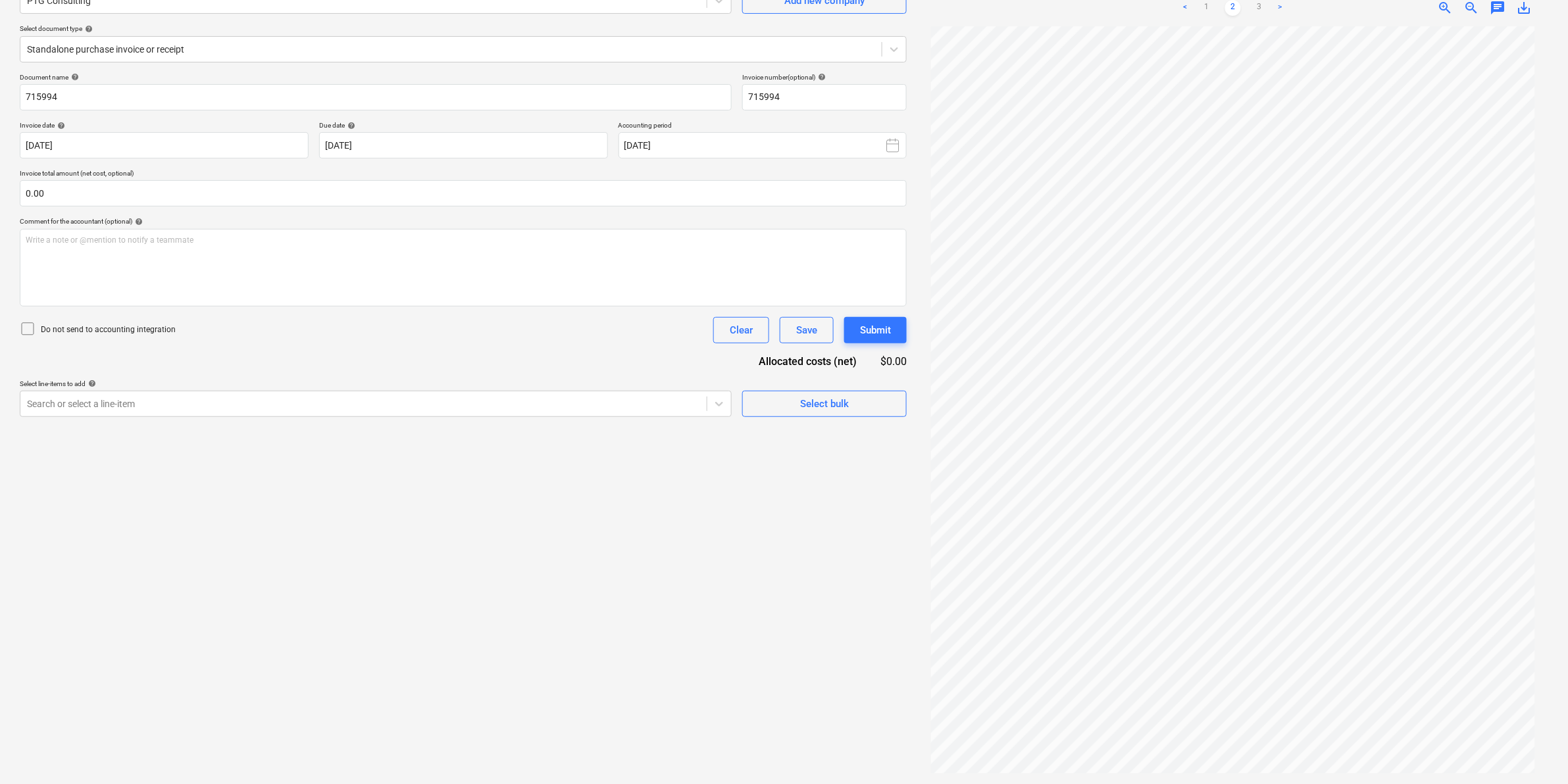
scroll to position [0, 0]
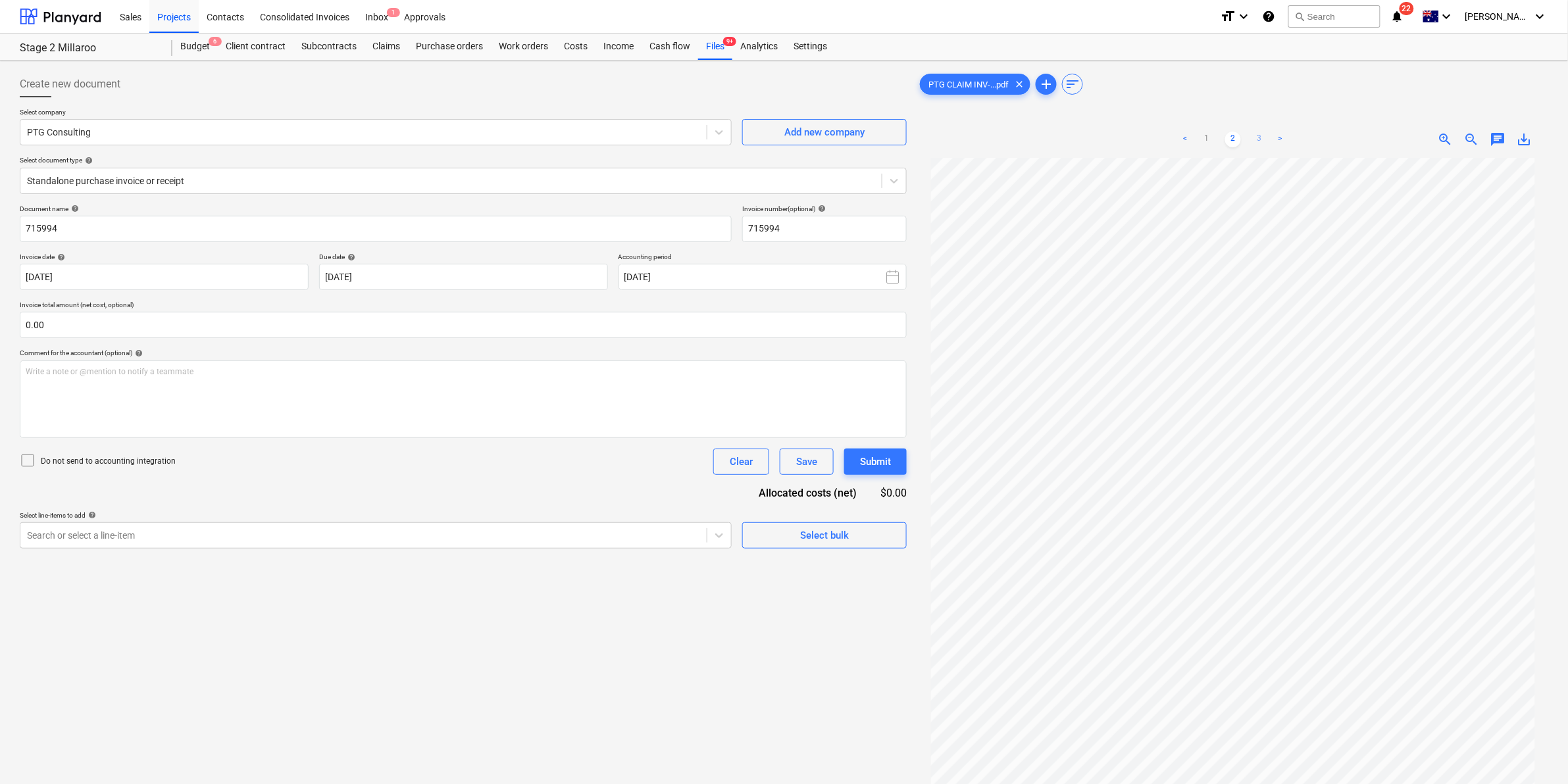
click at [1257, 133] on link "3" at bounding box center [1259, 139] width 16 height 16
